Goal: Answer question/provide support

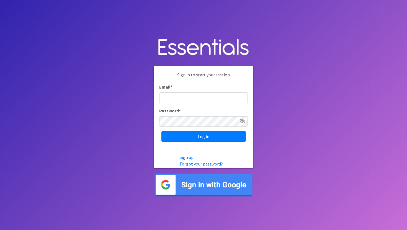
click at [217, 197] on body "Sign in to start your session Email * Password * Log in Sign up Forgot your pas…" at bounding box center [203, 115] width 407 height 230
click at [217, 189] on img at bounding box center [204, 185] width 100 height 24
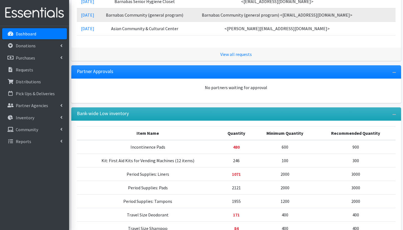
scroll to position [202, 0]
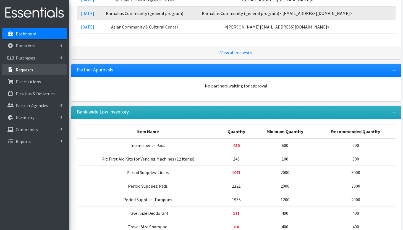
click at [22, 67] on p "Requests" at bounding box center [24, 70] width 17 height 6
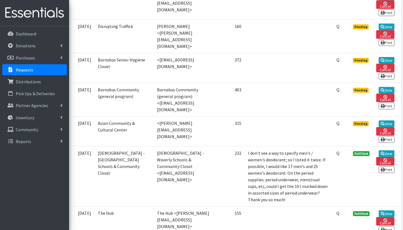
scroll to position [255, 0]
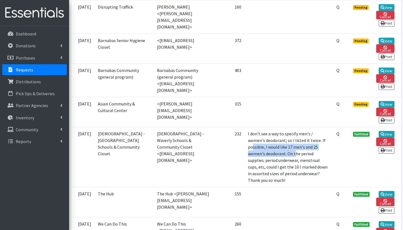
drag, startPoint x: 274, startPoint y: 138, endPoint x: 326, endPoint y: 144, distance: 52.4
click at [326, 144] on td "I don't see a way to specify men's / women's deodorant; so I listed it twice. I…" at bounding box center [289, 157] width 89 height 60
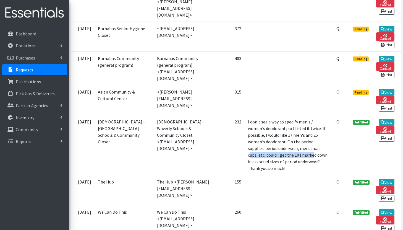
click at [296, 149] on td "I don't see a way to specify men's / women's deodorant; so I listed it twice. I…" at bounding box center [289, 145] width 89 height 60
click at [282, 144] on td "I don't see a way to specify men's / women's deodorant; so I listed it twice. I…" at bounding box center [289, 145] width 89 height 60
